Goal: Navigation & Orientation: Find specific page/section

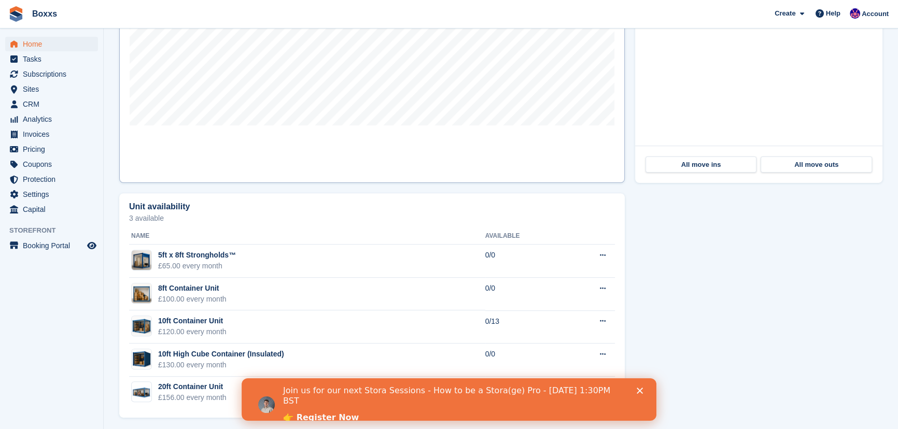
scroll to position [427, 0]
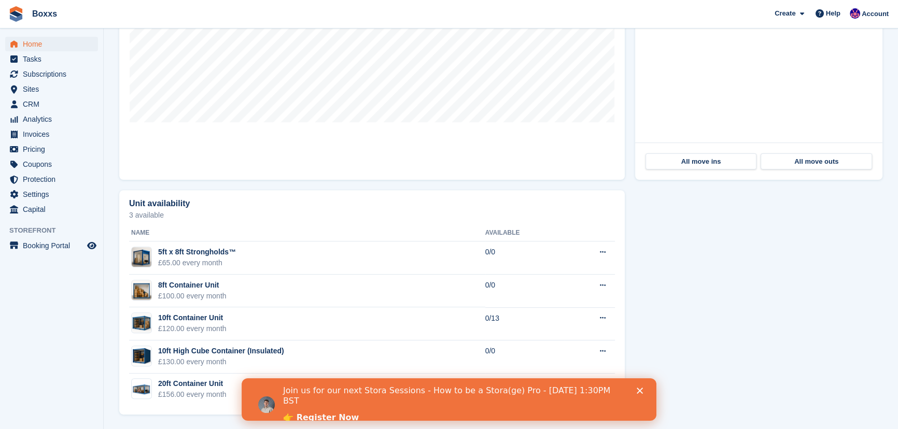
click at [645, 389] on div "Close" at bounding box center [642, 391] width 10 height 6
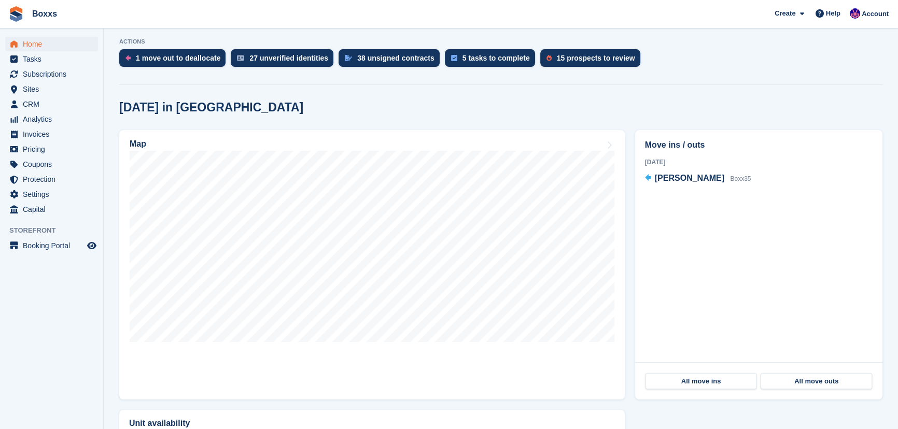
scroll to position [192, 0]
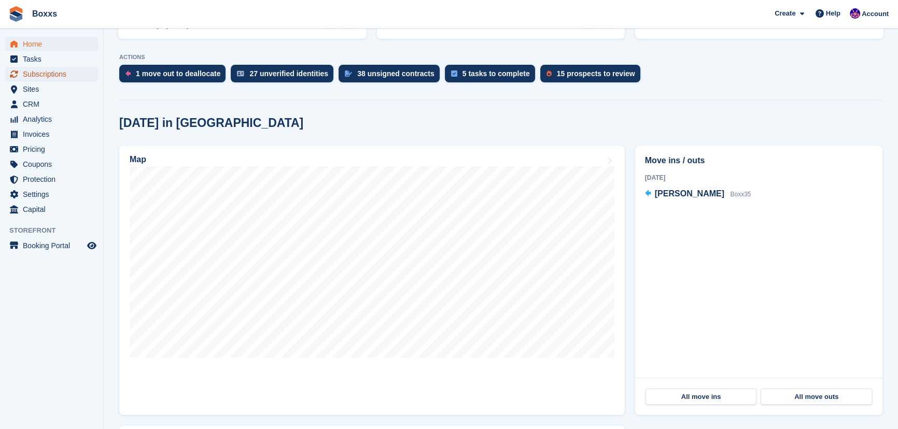
click at [41, 75] on span "Subscriptions" at bounding box center [54, 74] width 62 height 15
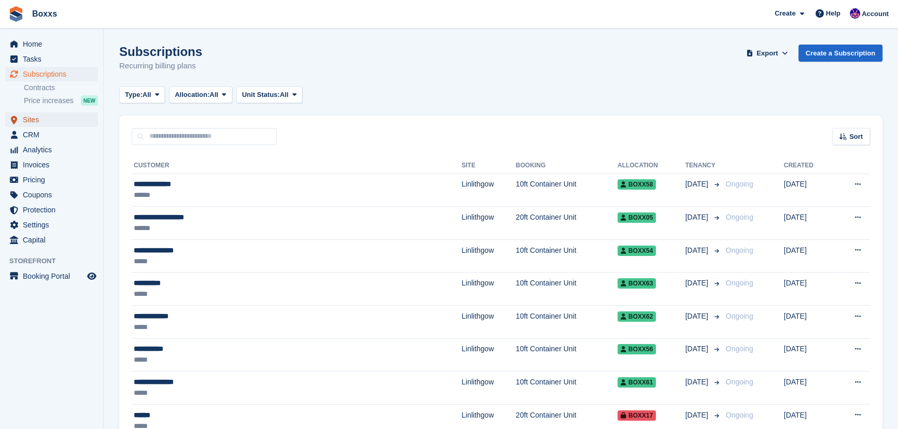
click at [44, 118] on span "Sites" at bounding box center [54, 119] width 62 height 15
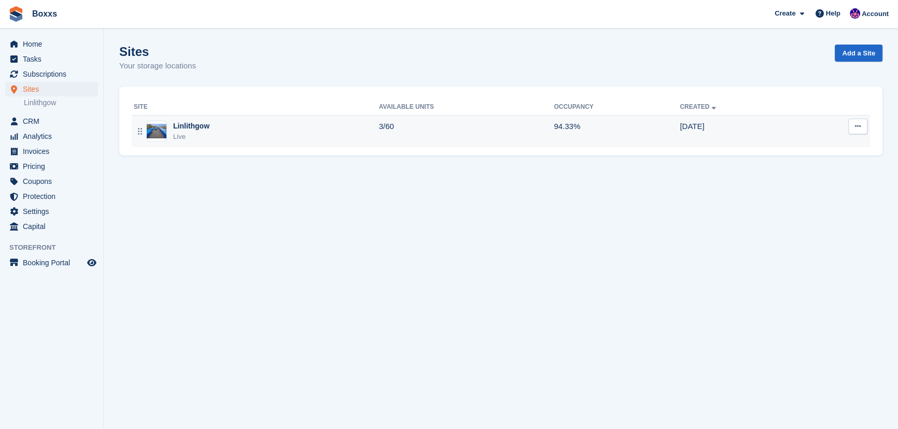
click at [306, 138] on div "Linlithgow Live" at bounding box center [256, 131] width 245 height 21
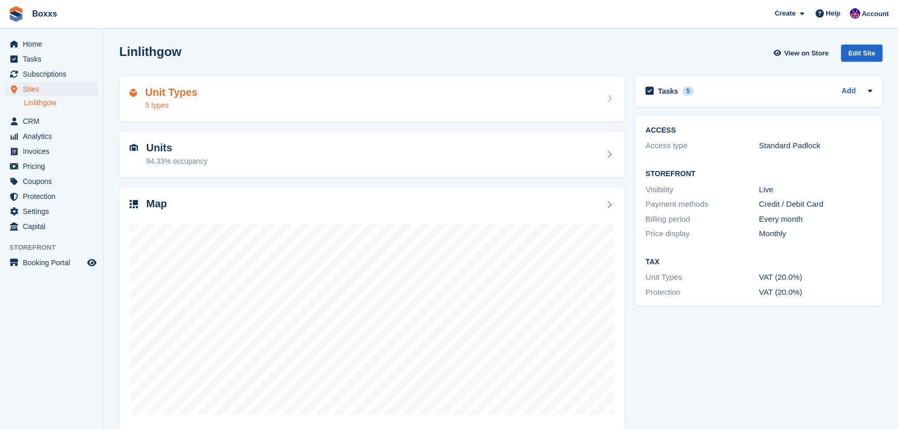
click at [568, 94] on div "Unit Types 5 types" at bounding box center [372, 99] width 485 height 25
